Goal: Information Seeking & Learning: Find specific fact

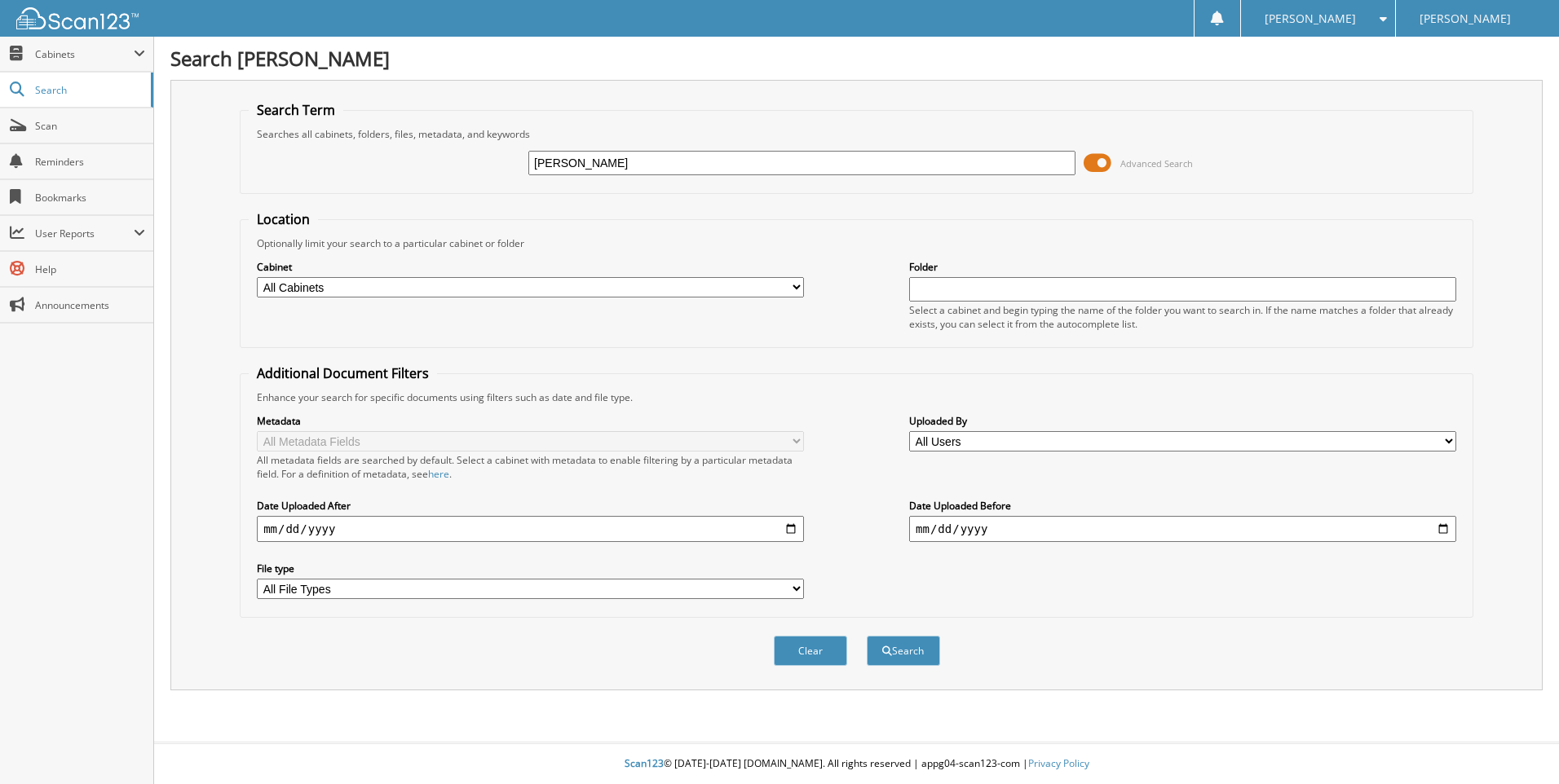
type input "J"
type input "WALLACE JOHNSON"
click at [867, 636] on button "Search" at bounding box center [904, 651] width 74 height 30
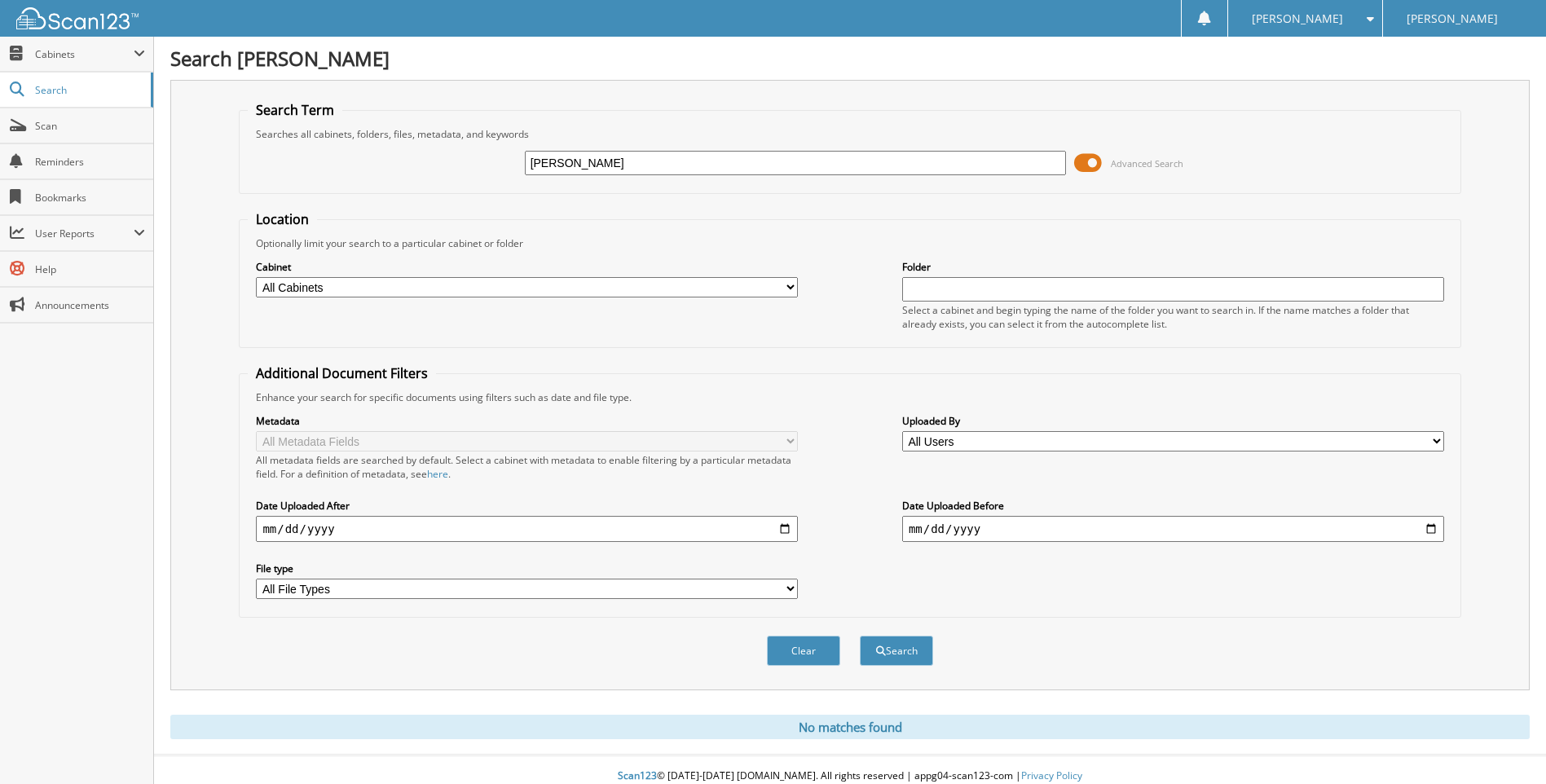
drag, startPoint x: 586, startPoint y: 162, endPoint x: 265, endPoint y: 175, distance: 321.3
click at [265, 175] on div "[PERSON_NAME] Advanced Search" at bounding box center [850, 163] width 1204 height 44
drag, startPoint x: 590, startPoint y: 164, endPoint x: 372, endPoint y: 164, distance: 218.0
click at [372, 164] on div "[PERSON_NAME] Advanced Search" at bounding box center [850, 163] width 1204 height 44
type input "[PERSON_NAME]"
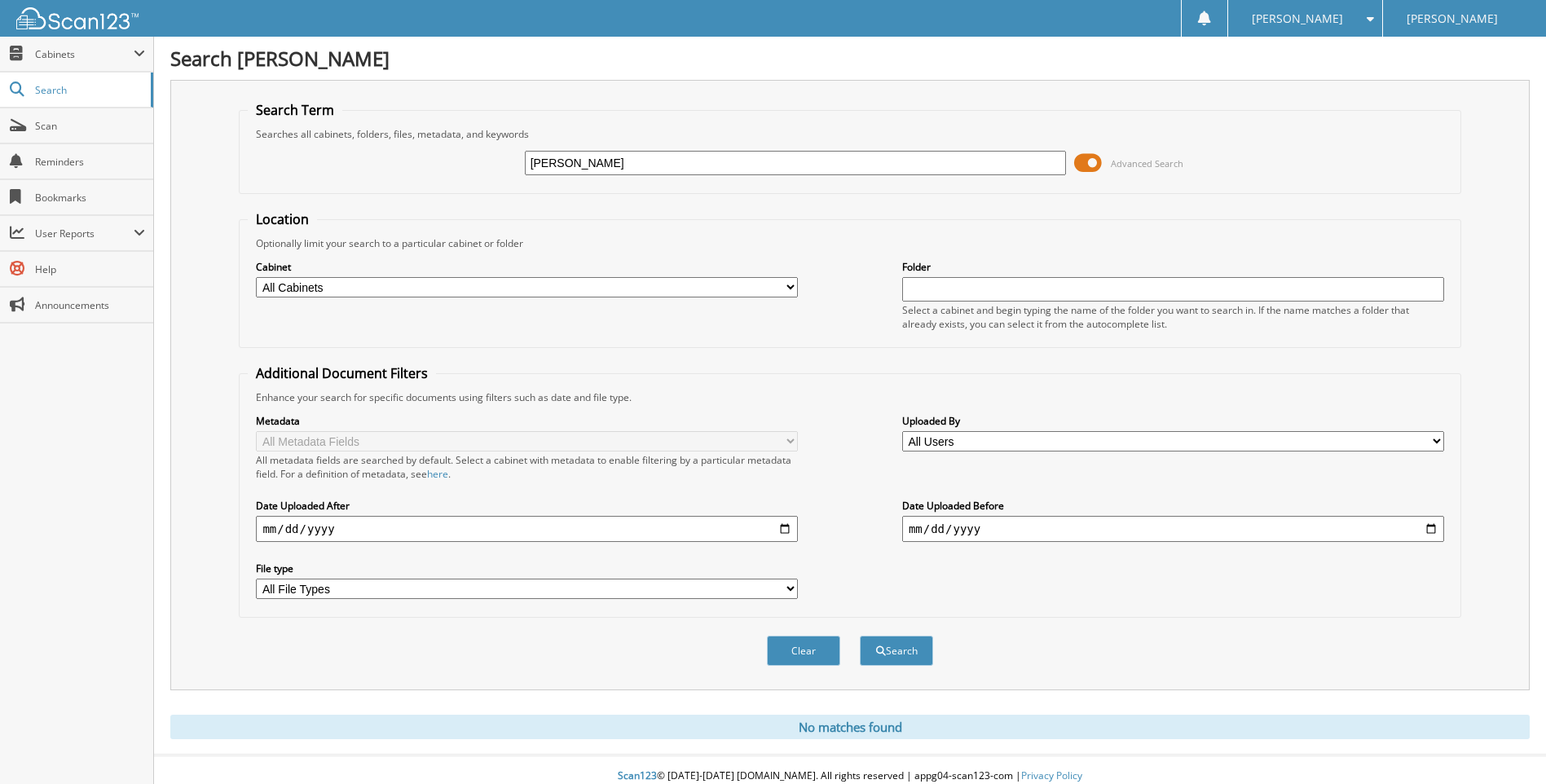
click at [860, 636] on button "Search" at bounding box center [897, 651] width 74 height 30
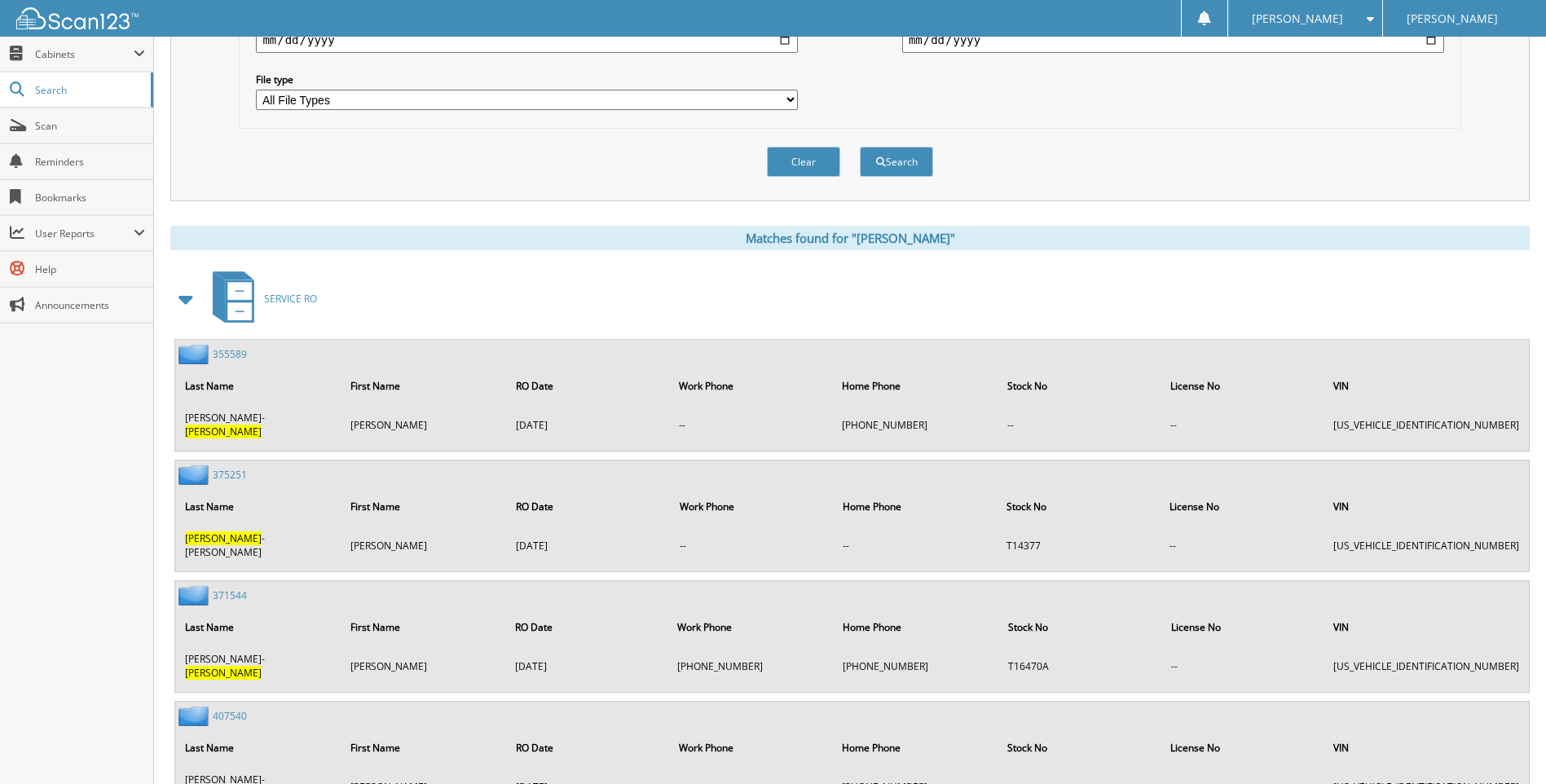
click at [180, 304] on span at bounding box center [187, 300] width 23 height 29
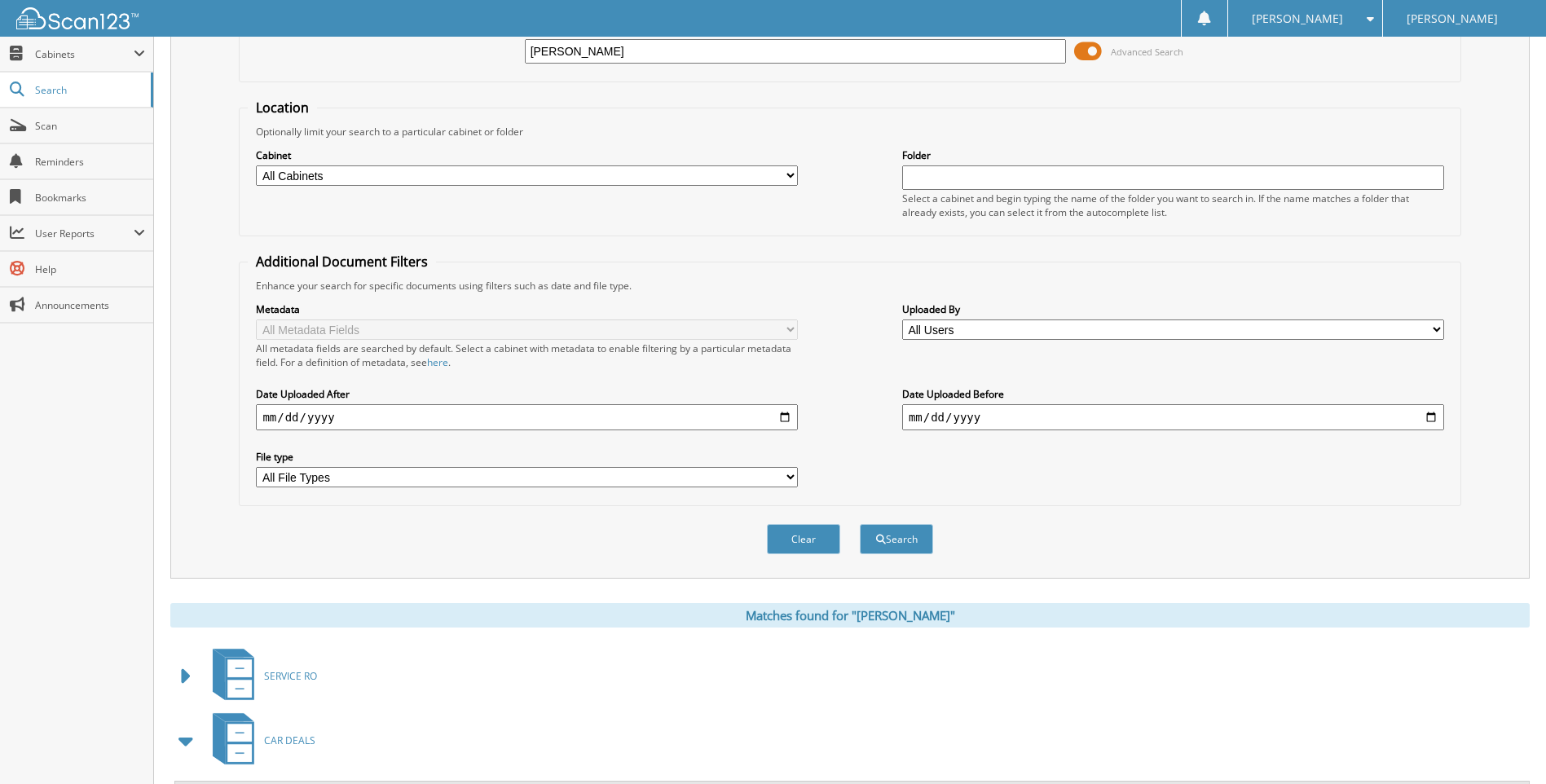
scroll to position [82, 0]
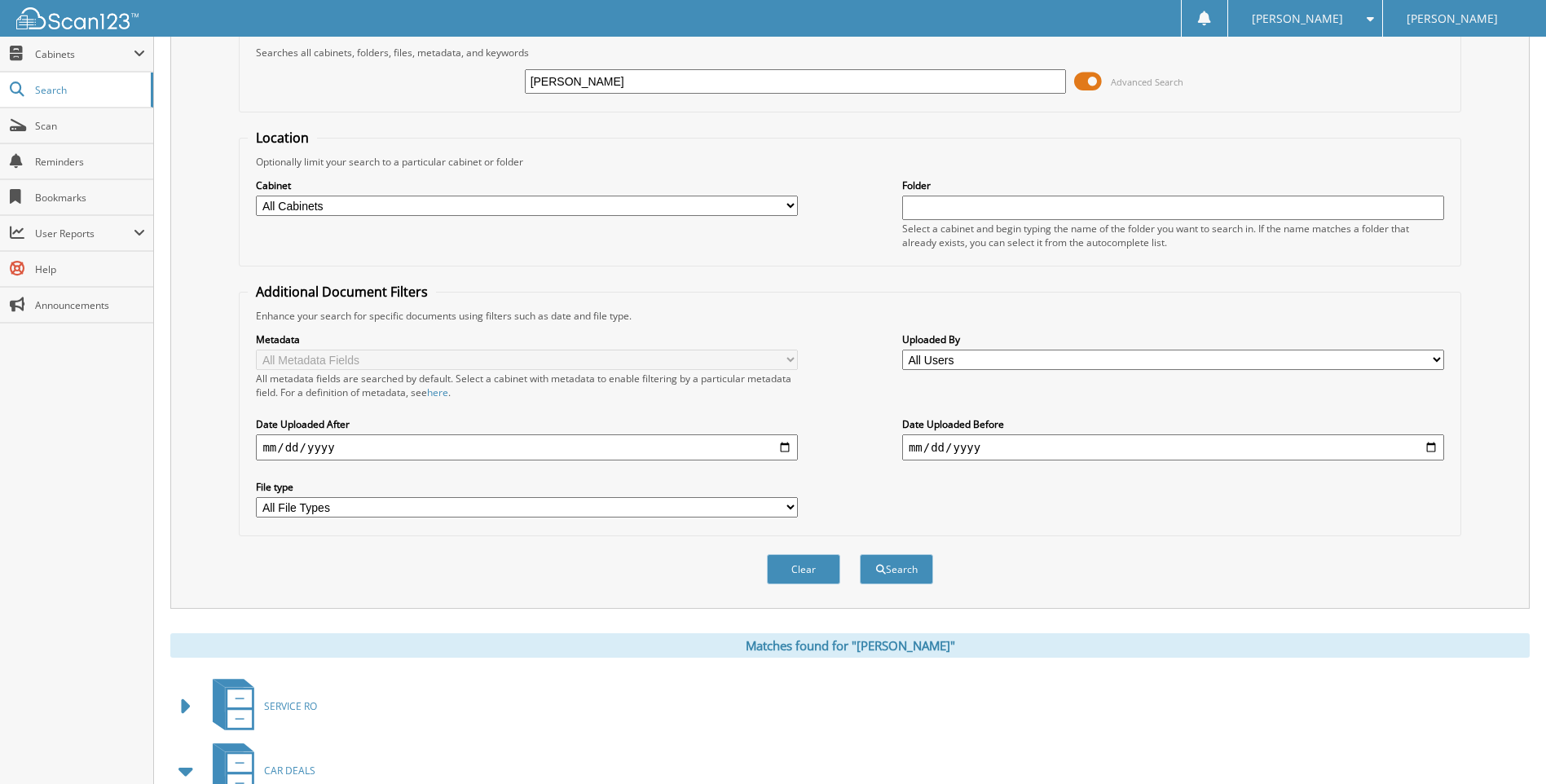
click at [378, 207] on select "All Cabinets CAR DEALS PARTS SERVICE RO Needs Filing" at bounding box center [527, 205] width 542 height 20
click at [224, 258] on div "Search Term Searches all cabinets, folders, files, metadata, and keywords JOHNS…" at bounding box center [850, 304] width 1359 height 611
click at [304, 508] on select "All File Types CAB CSV PDF" at bounding box center [527, 507] width 542 height 20
drag, startPoint x: 219, startPoint y: 487, endPoint x: 305, endPoint y: 462, distance: 89.6
click at [219, 486] on div "Search Term Searches all cabinets, folders, files, metadata, and keywords JOHNS…" at bounding box center [850, 304] width 1359 height 611
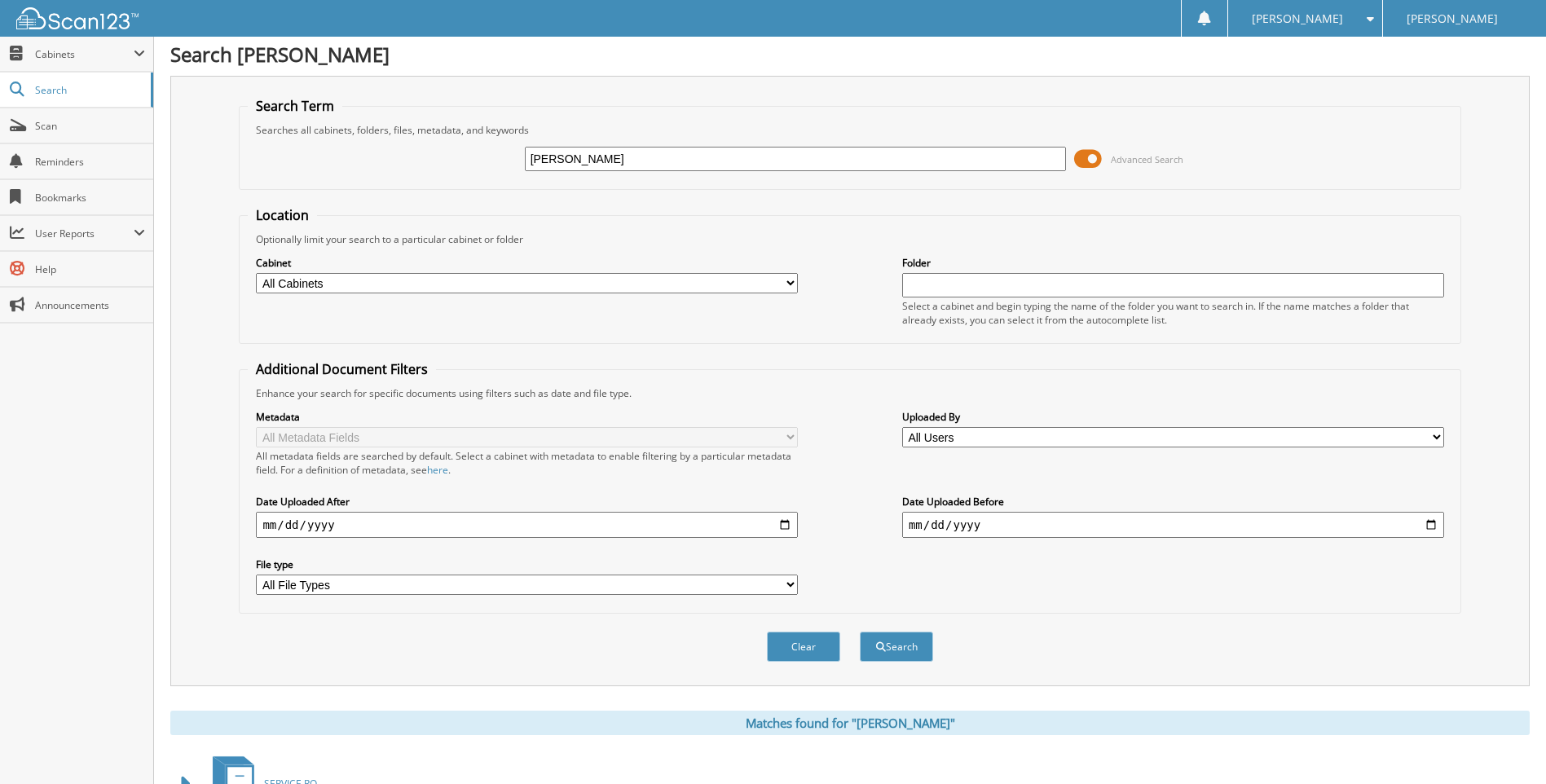
scroll to position [0, 0]
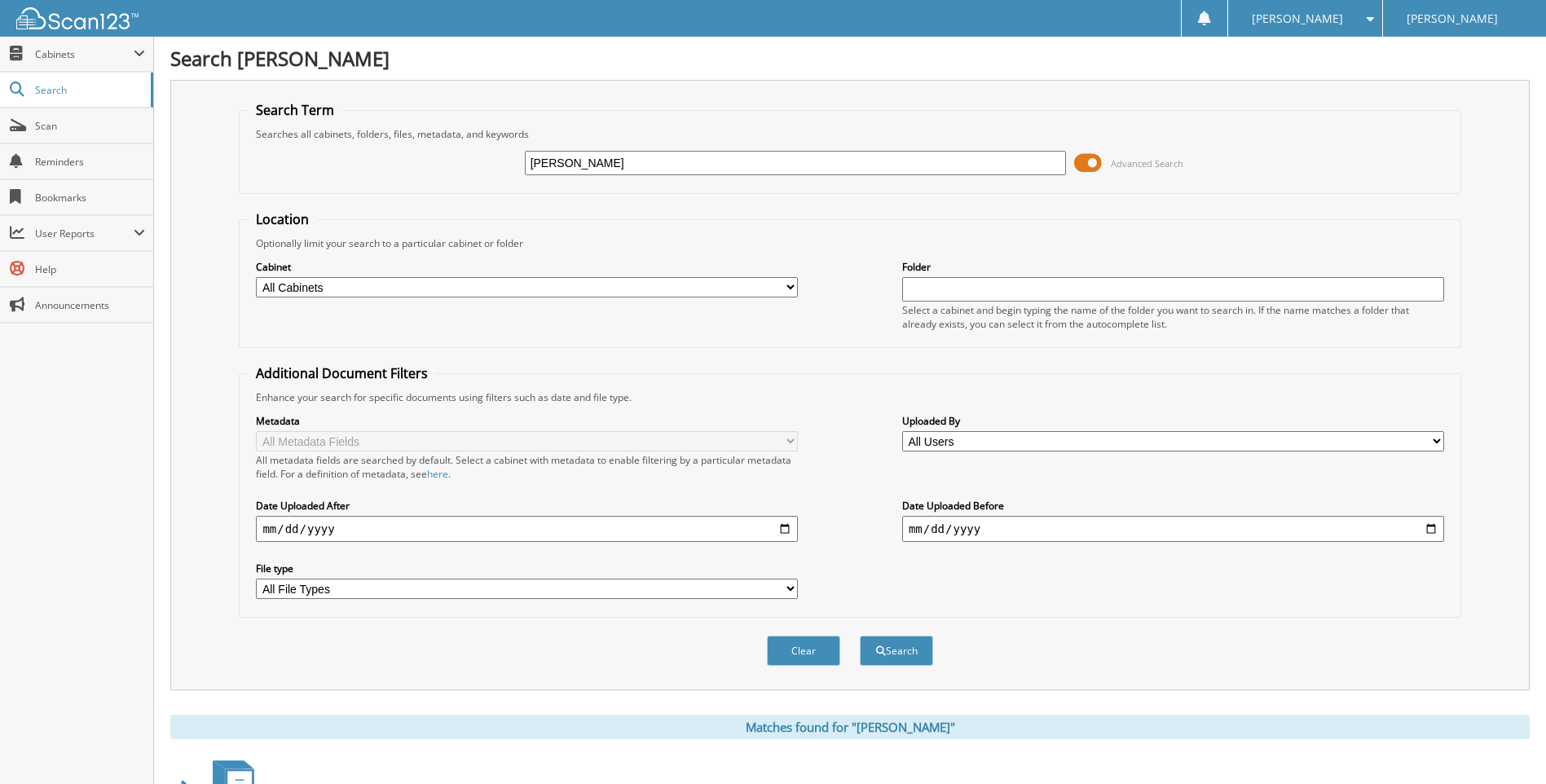
drag, startPoint x: 642, startPoint y: 142, endPoint x: 468, endPoint y: 158, distance: 174.7
click at [468, 158] on div "JOHNSON Advanced Search" at bounding box center [850, 163] width 1204 height 44
drag, startPoint x: 651, startPoint y: 163, endPoint x: 471, endPoint y: 171, distance: 180.2
click at [474, 173] on div "JOHNSON Advanced Search" at bounding box center [850, 163] width 1204 height 44
type input "WALLACE"
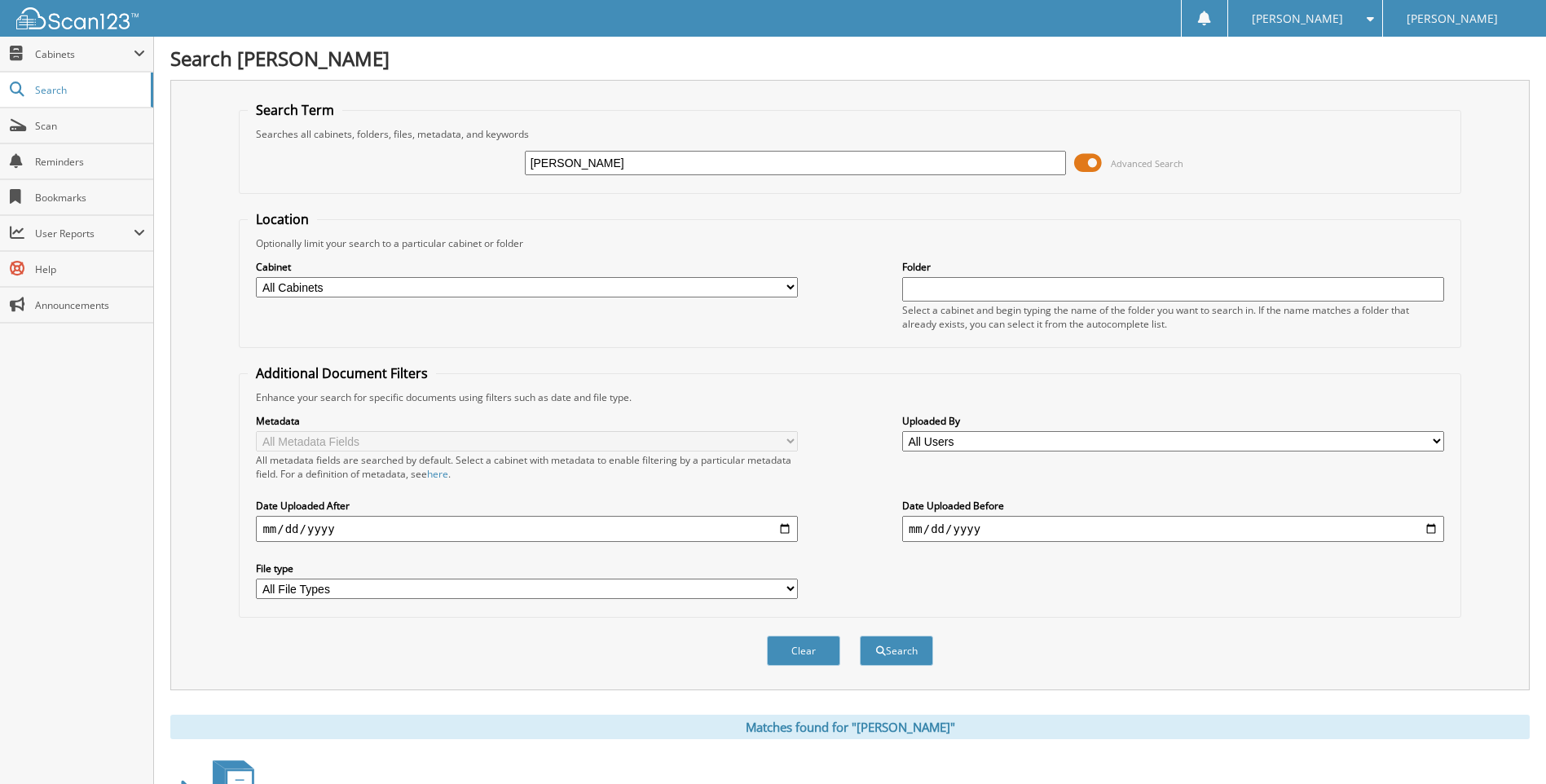
click at [860, 636] on button "Search" at bounding box center [897, 651] width 74 height 30
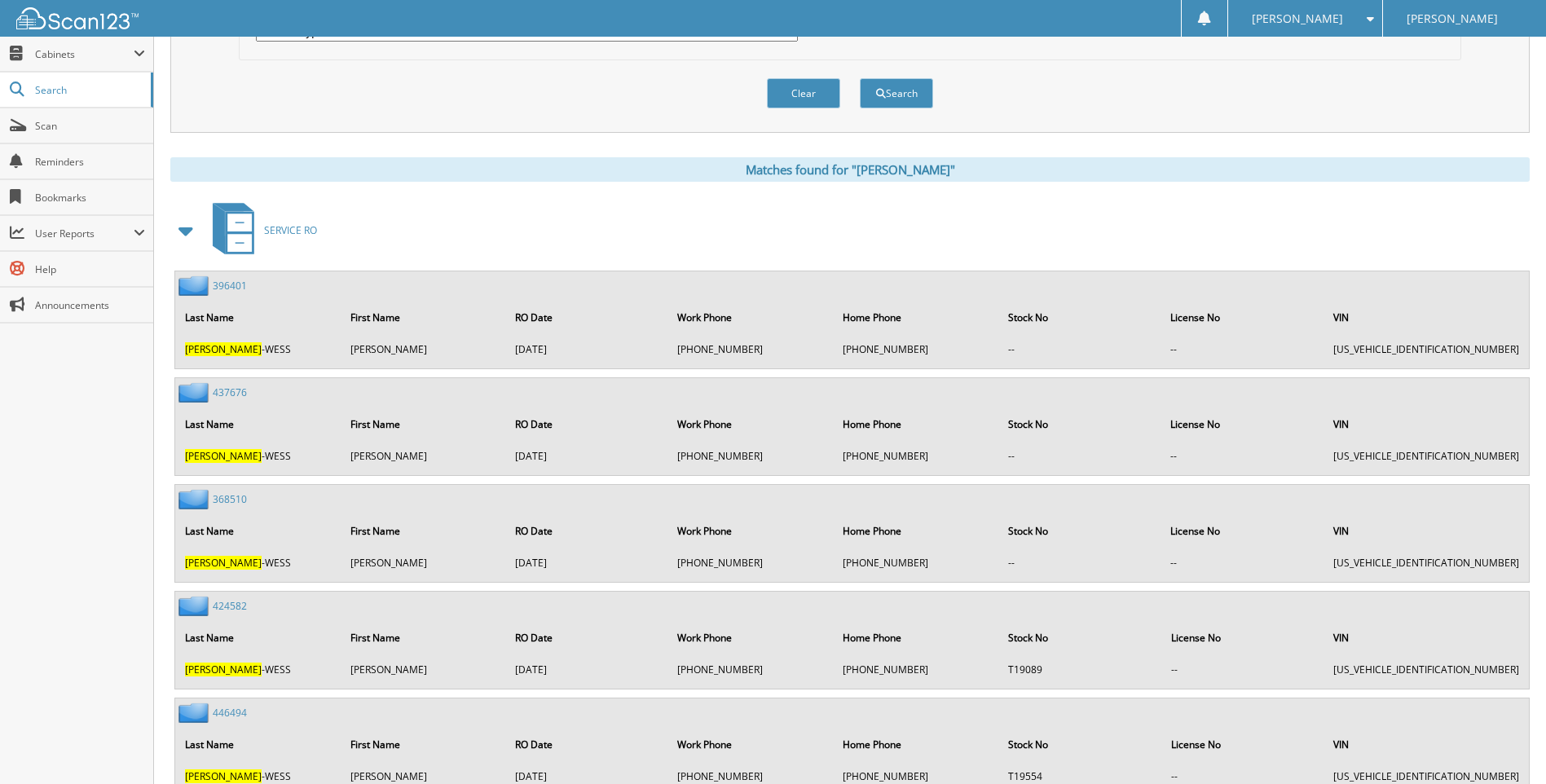
scroll to position [652, 0]
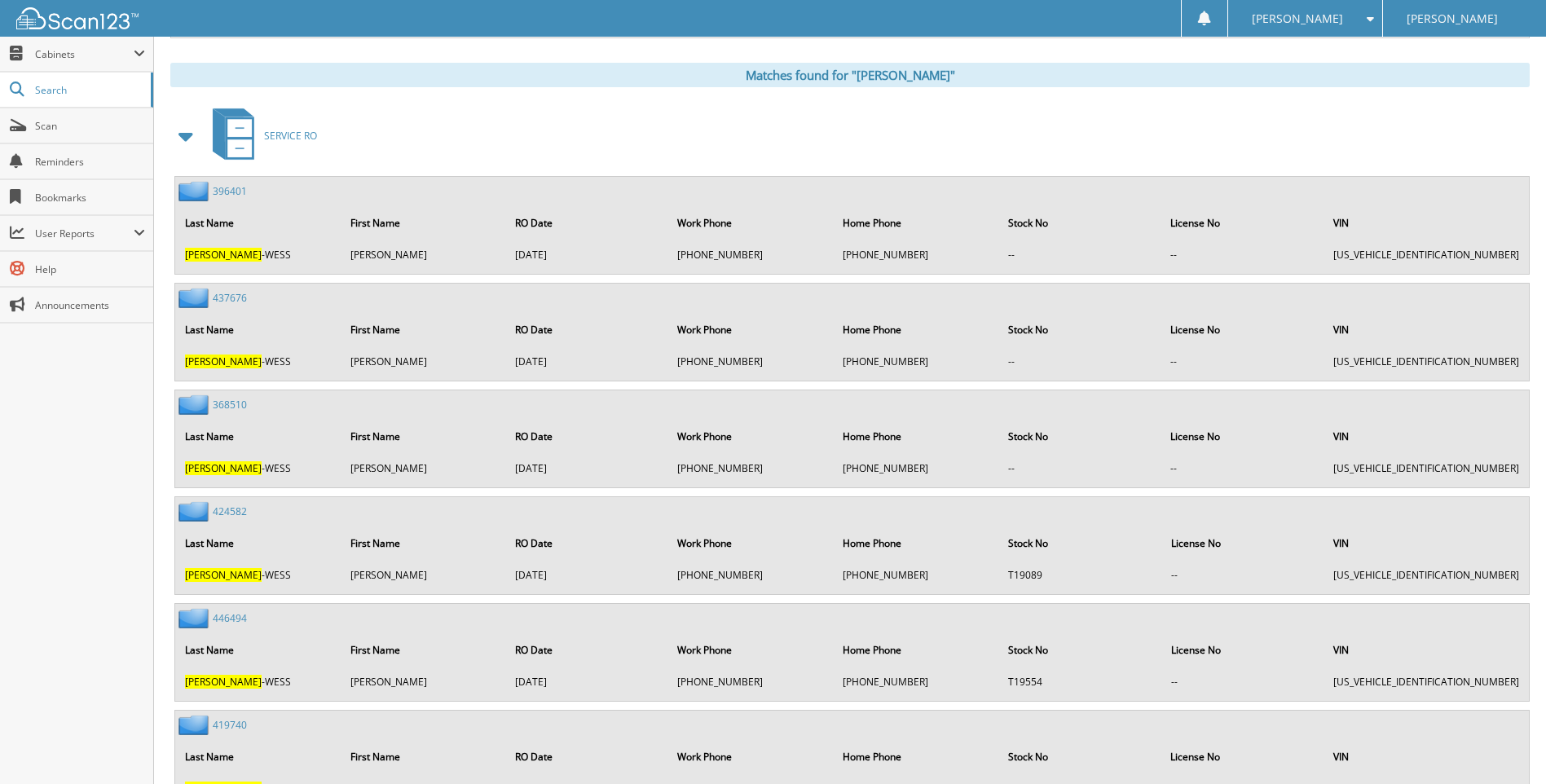
click at [178, 136] on span at bounding box center [187, 136] width 23 height 29
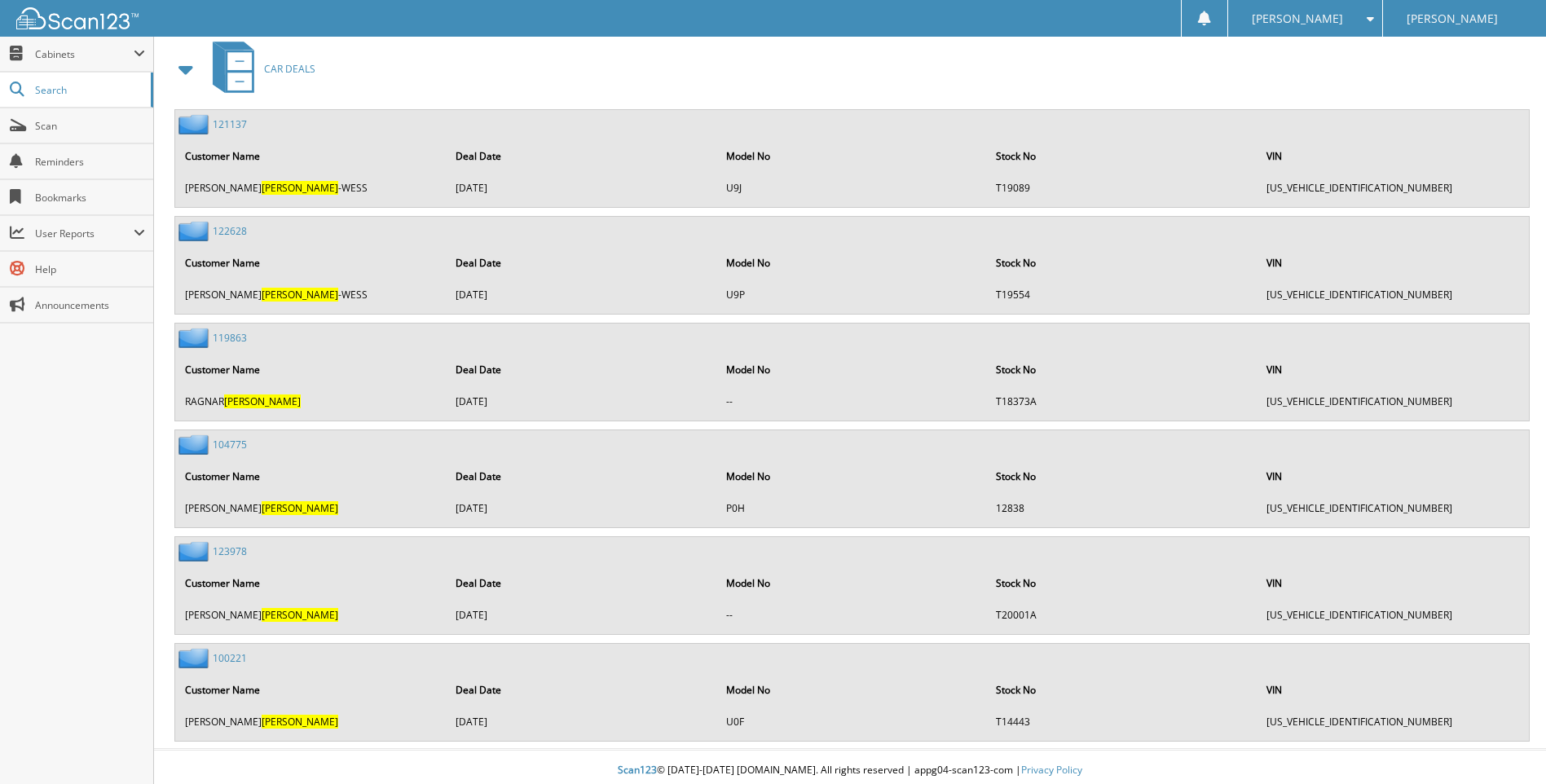
scroll to position [791, 0]
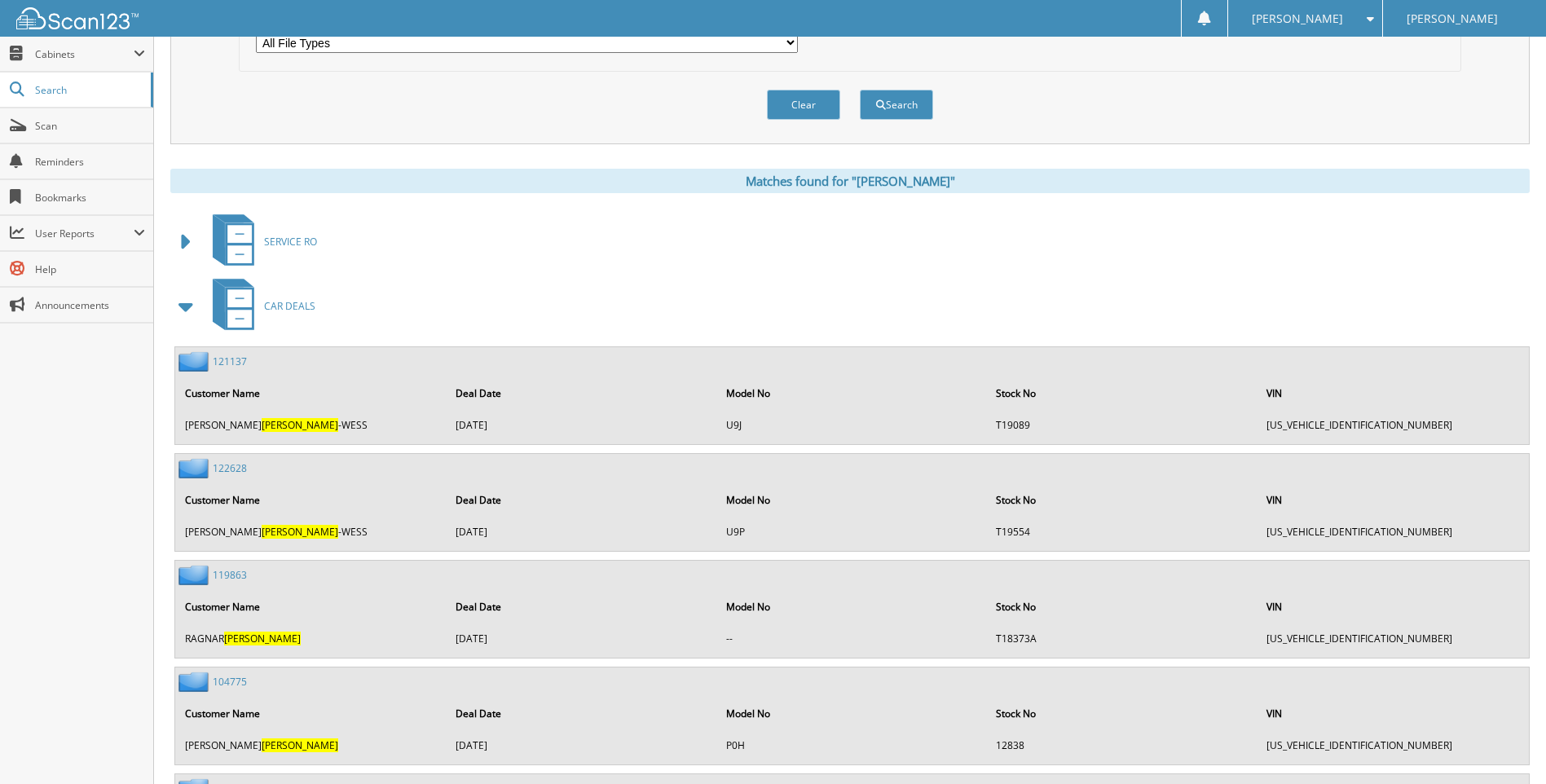
click at [183, 304] on span at bounding box center [187, 306] width 23 height 29
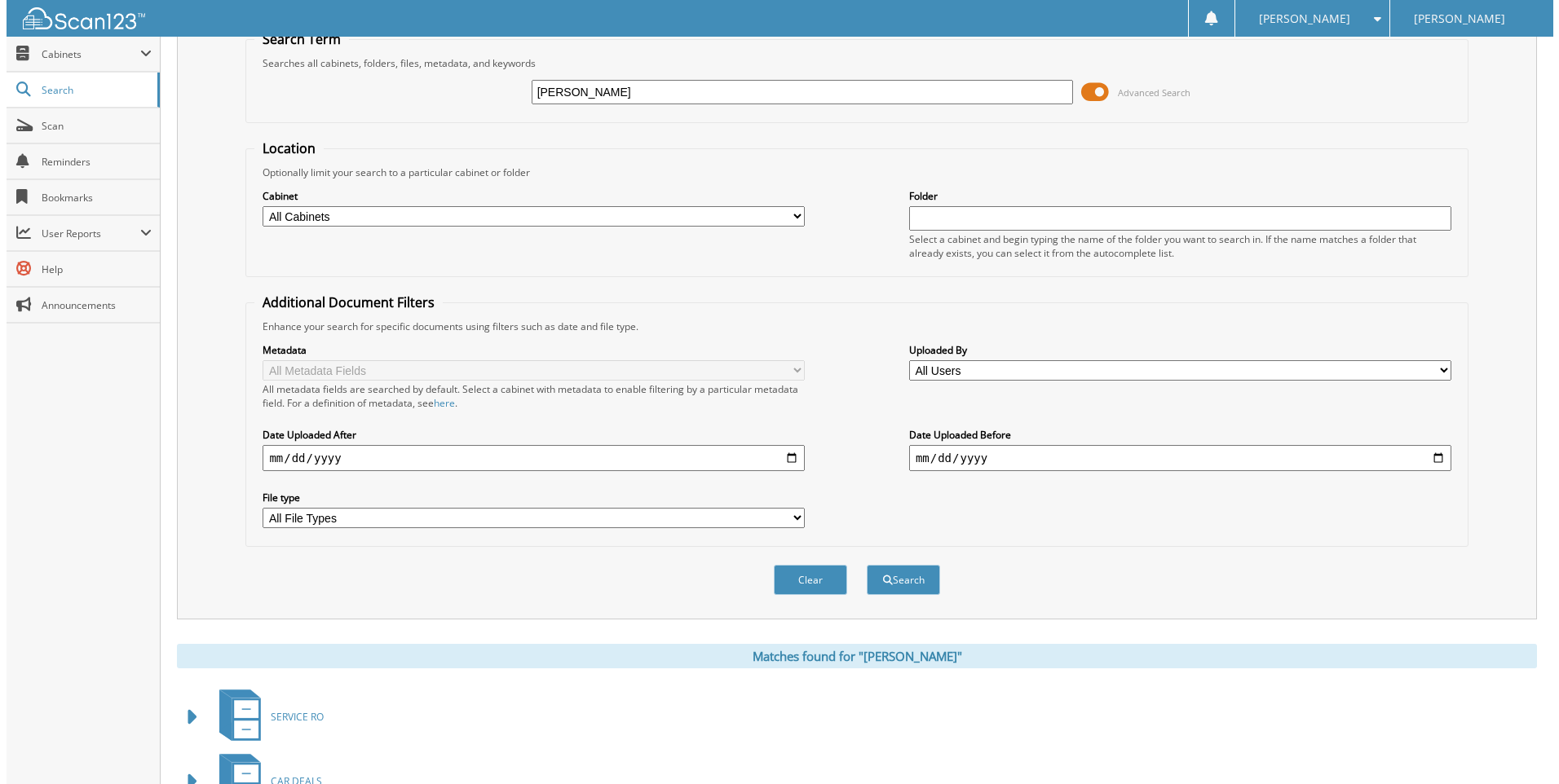
scroll to position [0, 0]
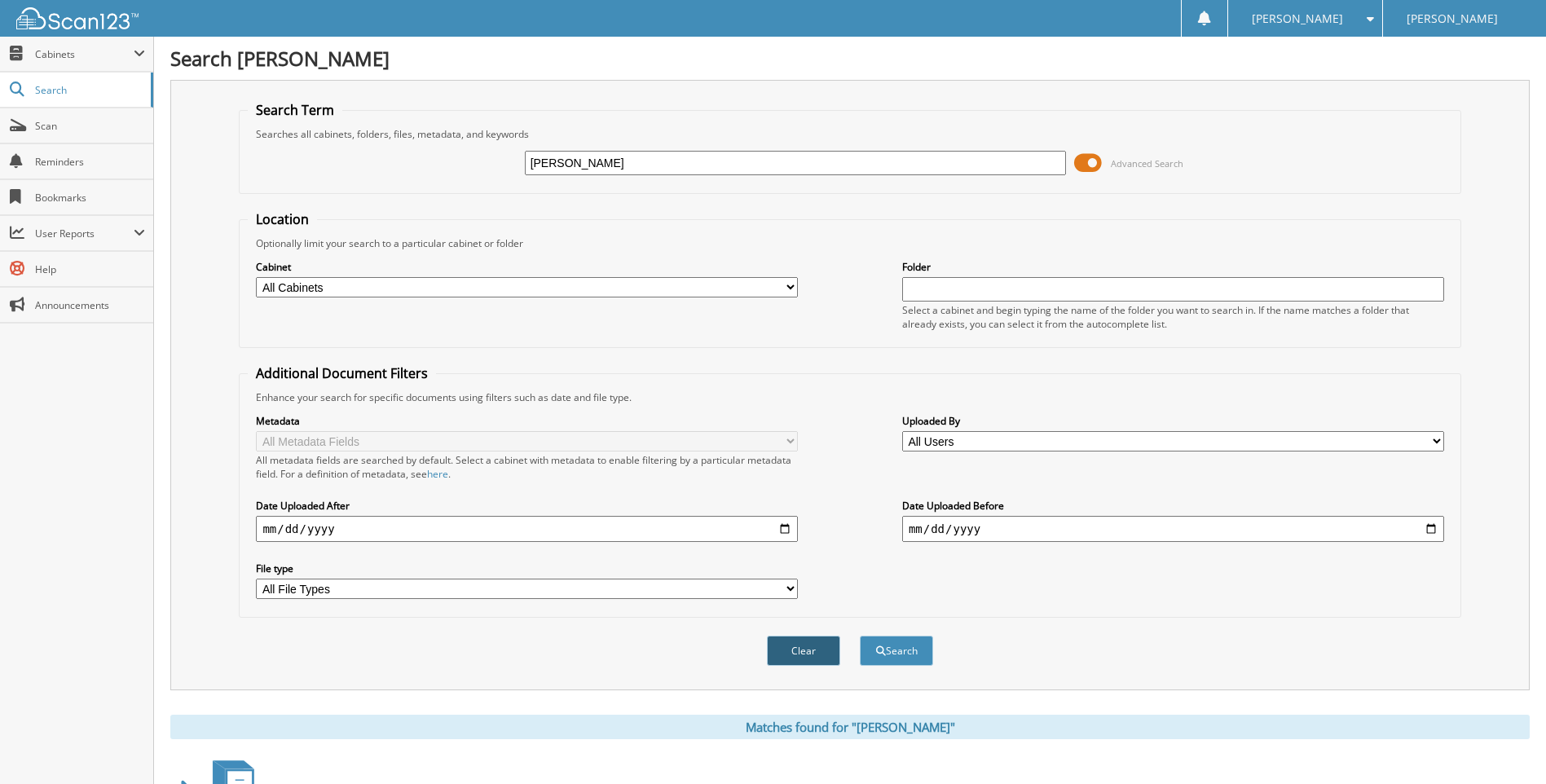
click at [807, 651] on button "Clear" at bounding box center [804, 651] width 74 height 30
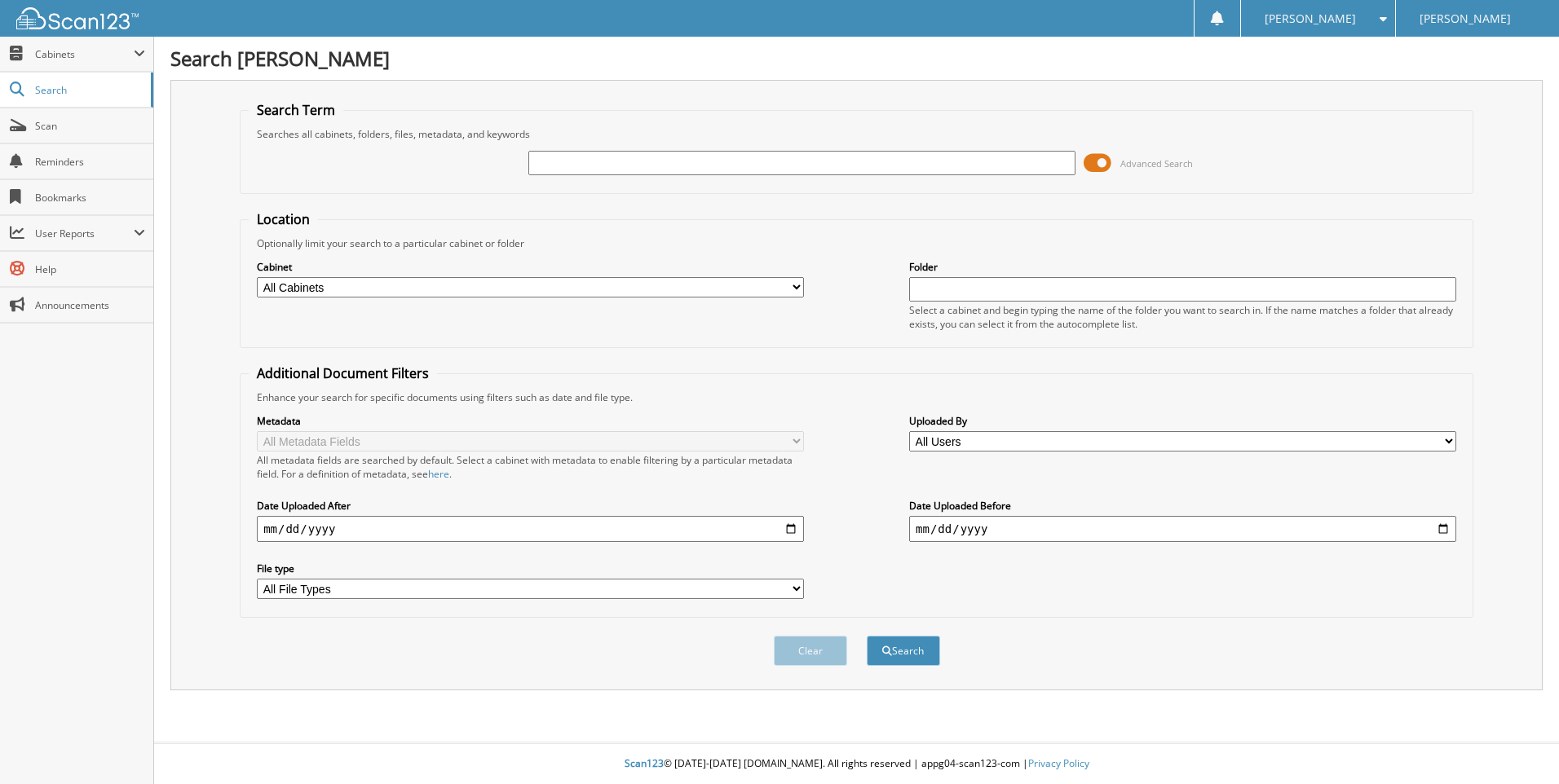
click at [568, 156] on input "text" at bounding box center [802, 163] width 547 height 25
